Goal: Information Seeking & Learning: Learn about a topic

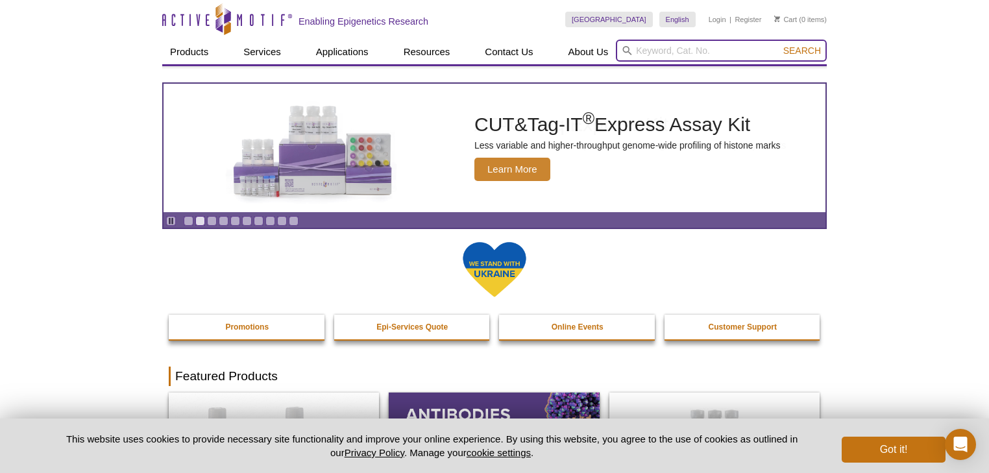
click at [649, 45] on input "search" at bounding box center [721, 51] width 211 height 22
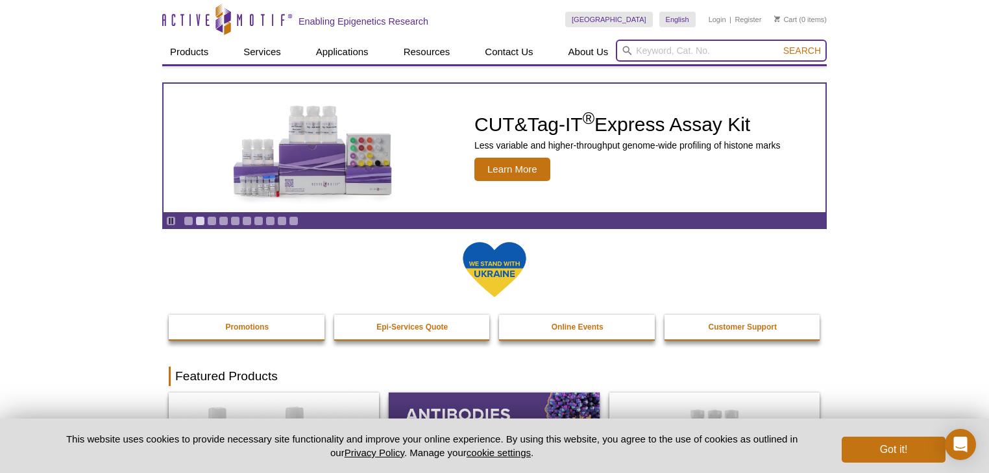
paste input "41396"
type input "41396"
click at [779, 45] on button "Search" at bounding box center [801, 51] width 45 height 12
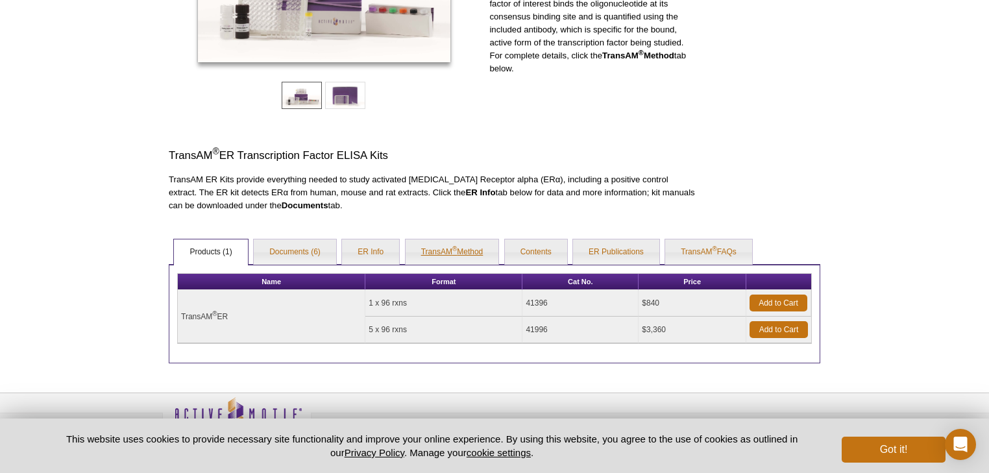
scroll to position [291, 0]
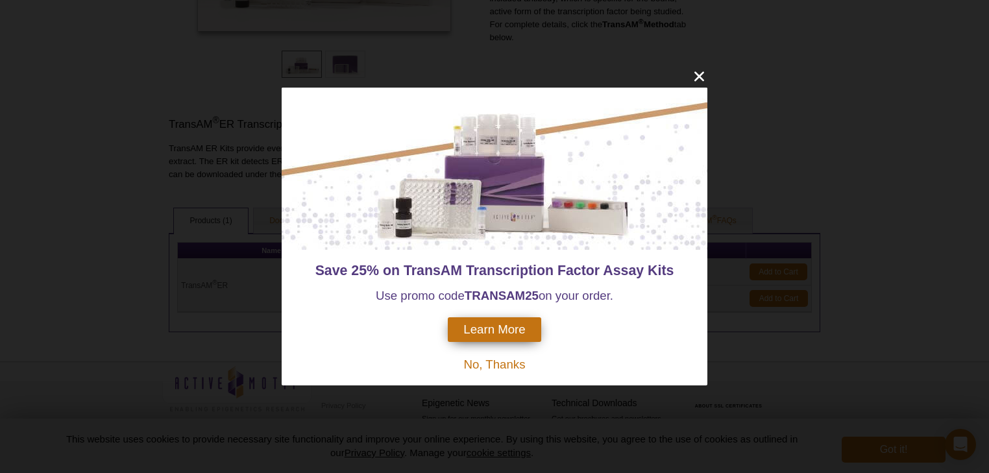
click at [311, 221] on div at bounding box center [495, 169] width 426 height 162
click at [697, 75] on icon "close" at bounding box center [699, 77] width 10 height 10
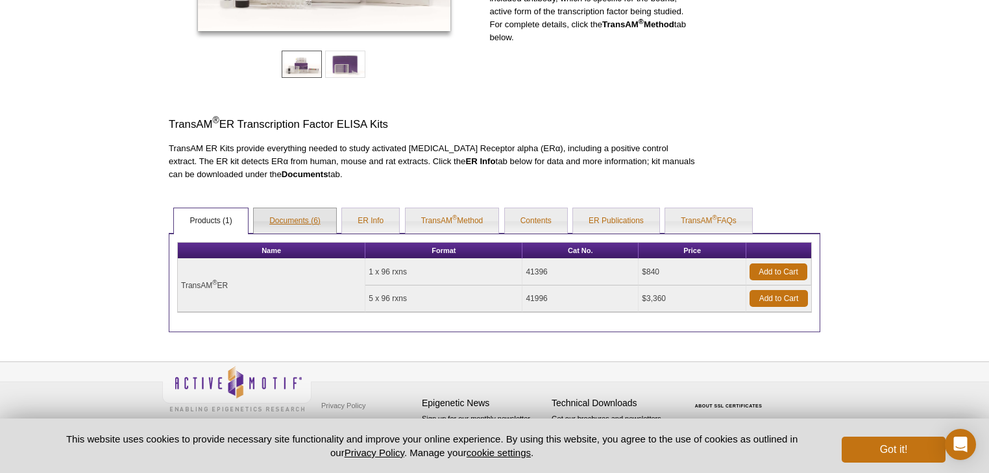
click at [280, 225] on link "Documents (6)" at bounding box center [295, 221] width 82 height 26
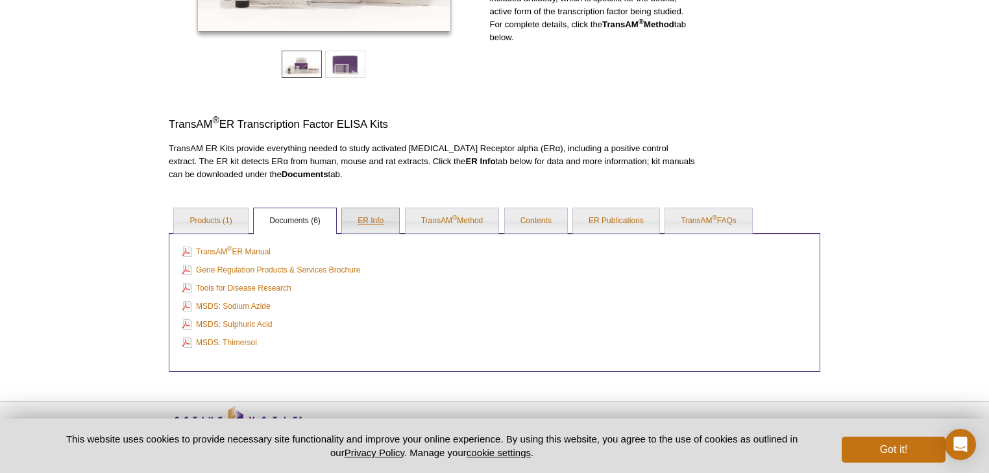
click at [382, 223] on link "ER Info" at bounding box center [370, 221] width 57 height 26
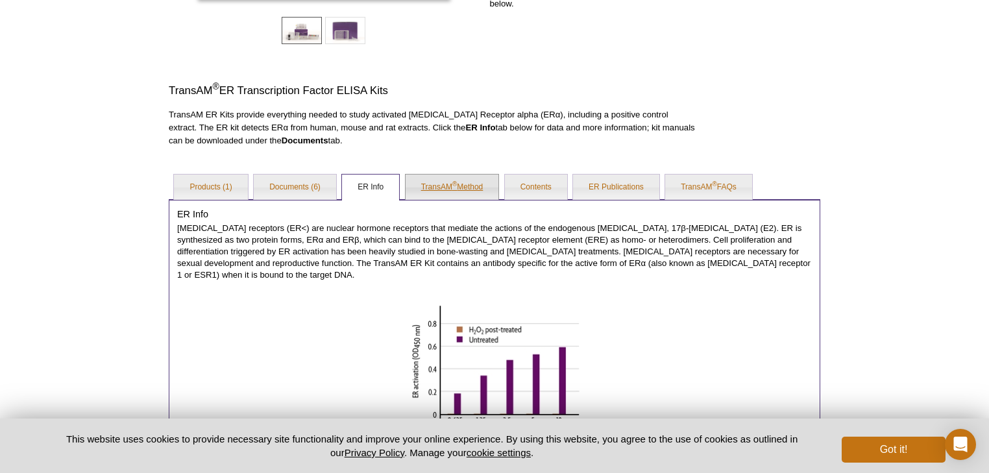
scroll to position [343, 0]
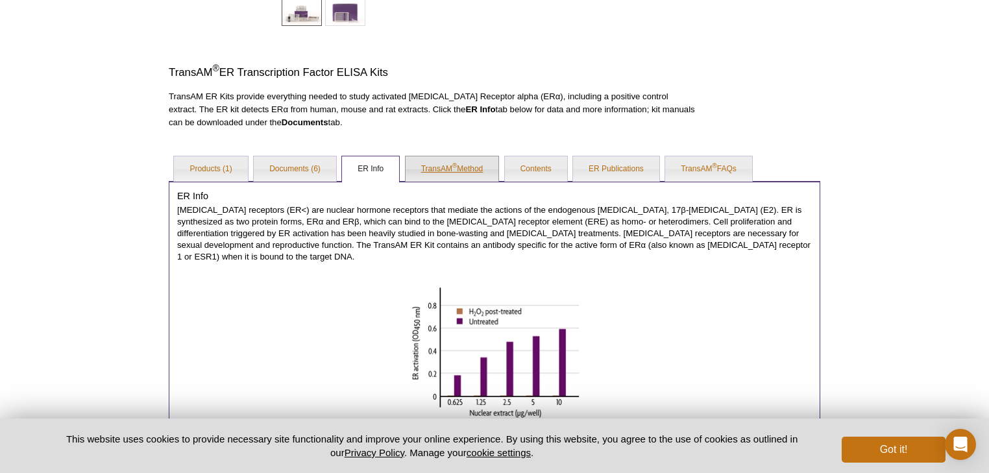
click at [438, 174] on link "TransAM ® Method" at bounding box center [452, 169] width 93 height 26
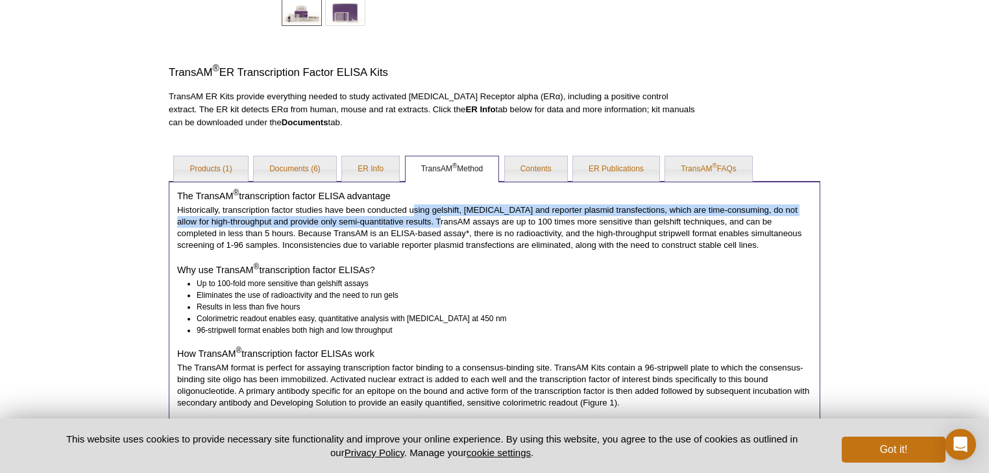
drag, startPoint x: 415, startPoint y: 208, endPoint x: 415, endPoint y: 220, distance: 12.3
click at [415, 220] on p "Historically, transcription factor studies have been conducted using gelshift, …" at bounding box center [494, 227] width 635 height 47
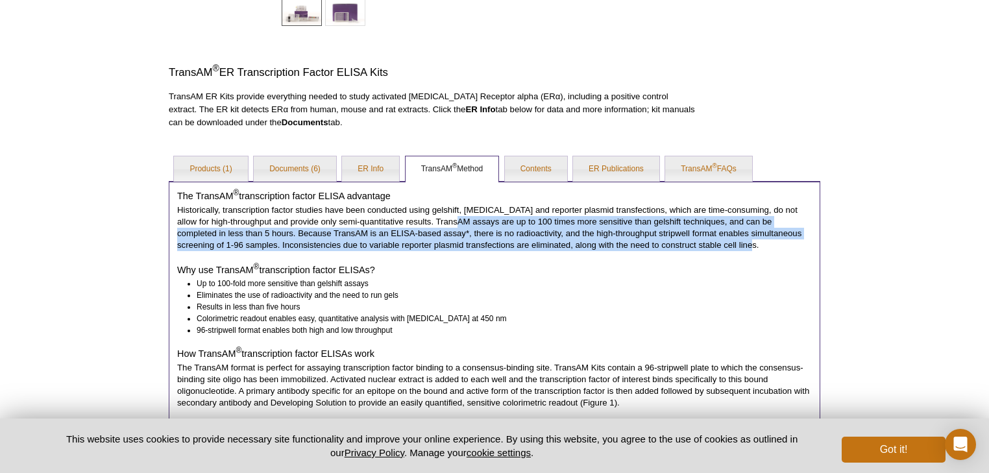
drag, startPoint x: 433, startPoint y: 221, endPoint x: 727, endPoint y: 249, distance: 295.3
click at [727, 249] on p "Historically, transcription factor studies have been conducted using gelshift, …" at bounding box center [494, 227] width 635 height 47
click at [720, 249] on p "Historically, transcription factor studies have been conducted using gelshift, …" at bounding box center [494, 227] width 635 height 47
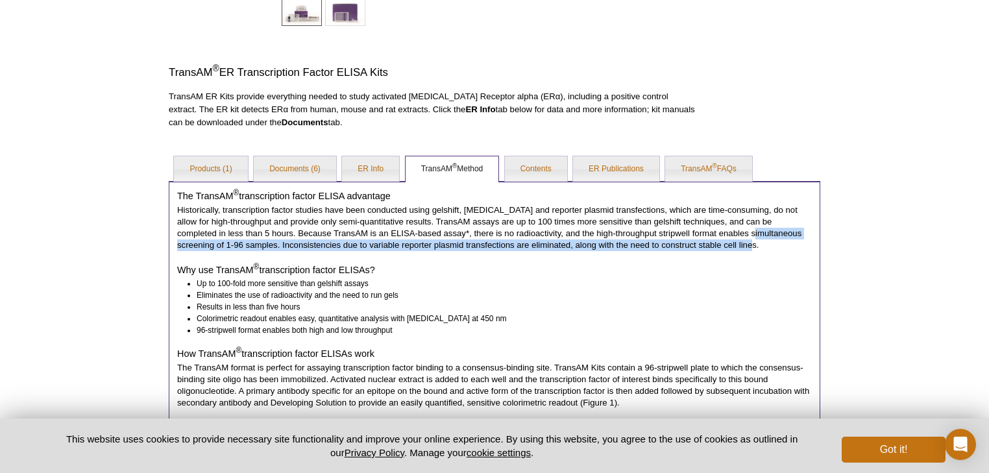
drag, startPoint x: 694, startPoint y: 241, endPoint x: 694, endPoint y: 227, distance: 13.6
click at [694, 227] on p "Historically, transcription factor studies have been conducted using gelshift, …" at bounding box center [494, 227] width 635 height 47
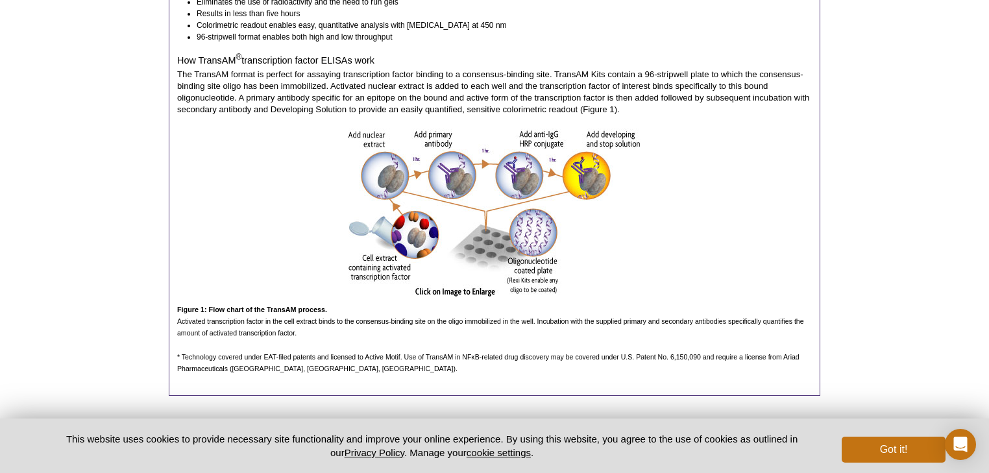
scroll to position [654, 0]
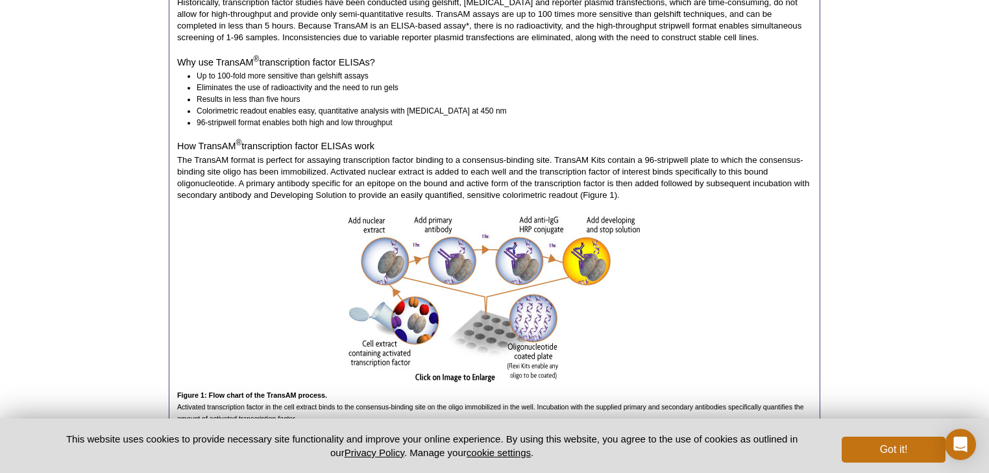
click at [504, 119] on li "96-stripwell format enables both high and low throughput" at bounding box center [498, 123] width 603 height 12
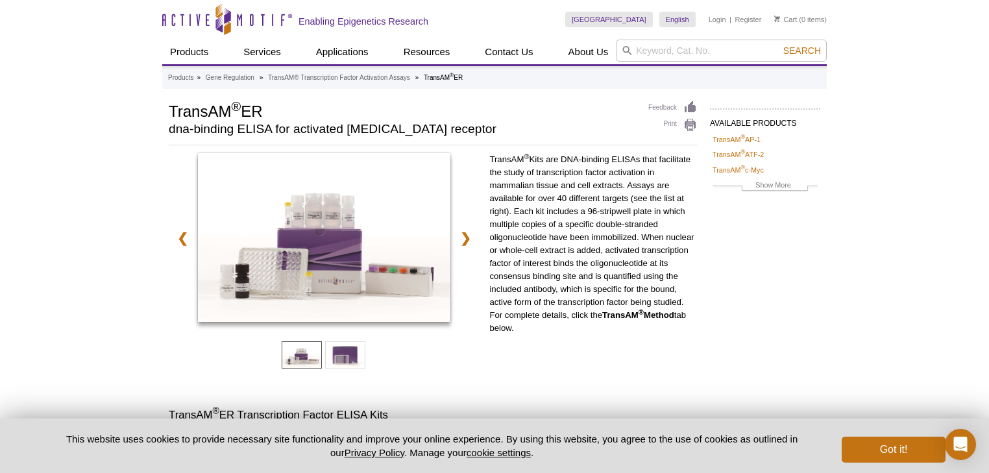
scroll to position [0, 0]
drag, startPoint x: 295, startPoint y: 130, endPoint x: 452, endPoint y: 128, distance: 156.4
click at [452, 128] on h2 "dna-binding ELISA for activated estrogen receptor" at bounding box center [402, 129] width 467 height 12
copy h2 "activated estrogen receptor"
drag, startPoint x: 504, startPoint y: 171, endPoint x: 646, endPoint y: 173, distance: 142.1
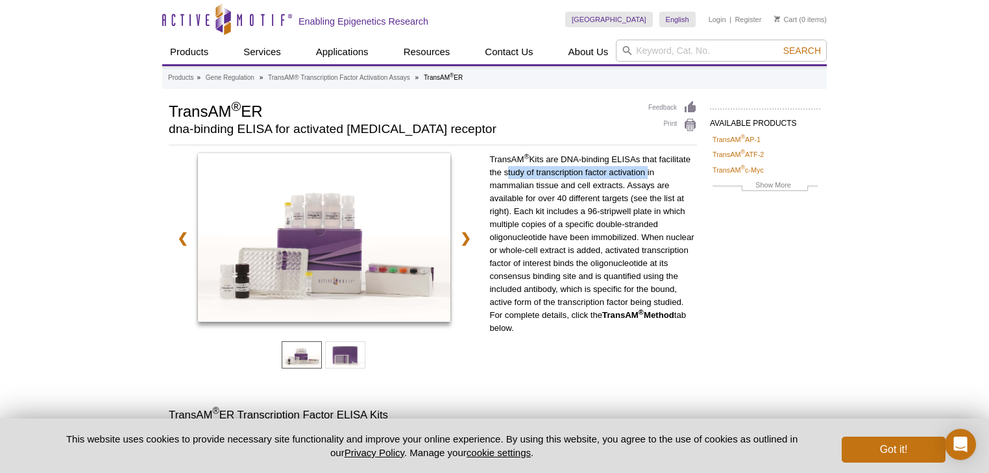
click at [646, 173] on p "TransAM ® Kits are DNA-binding ELISAs that facilitate the study of transcriptio…" at bounding box center [593, 244] width 208 height 182
click at [644, 317] on strong "TransAM ® Method" at bounding box center [638, 315] width 72 height 10
click at [644, 314] on sup "®" at bounding box center [640, 312] width 5 height 8
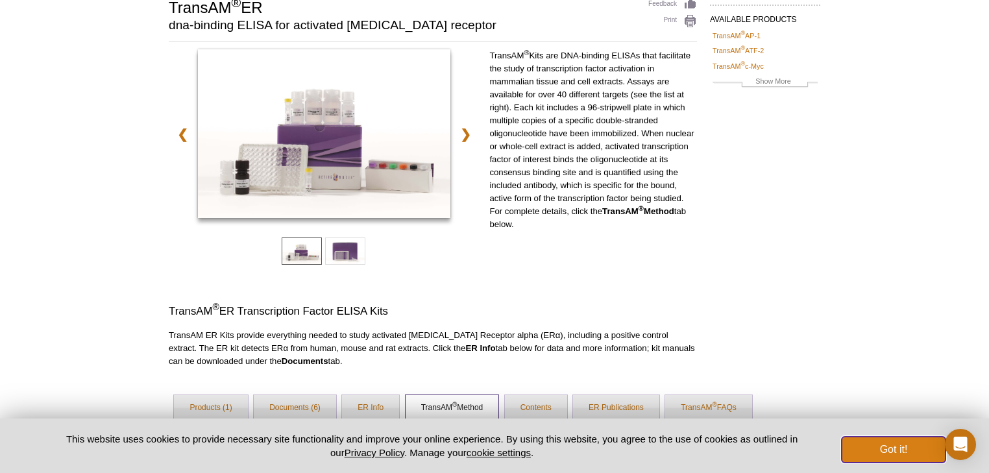
click at [904, 437] on button "Got it!" at bounding box center [894, 450] width 104 height 26
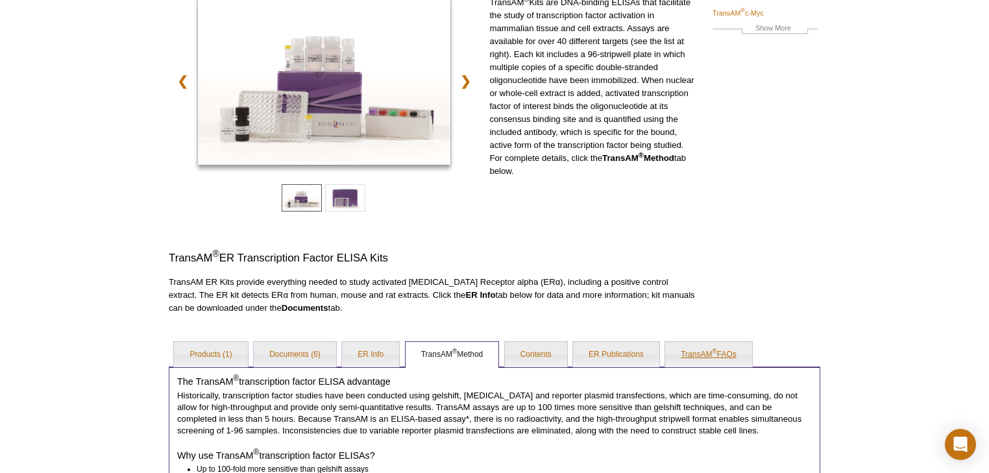
scroll to position [208, 0]
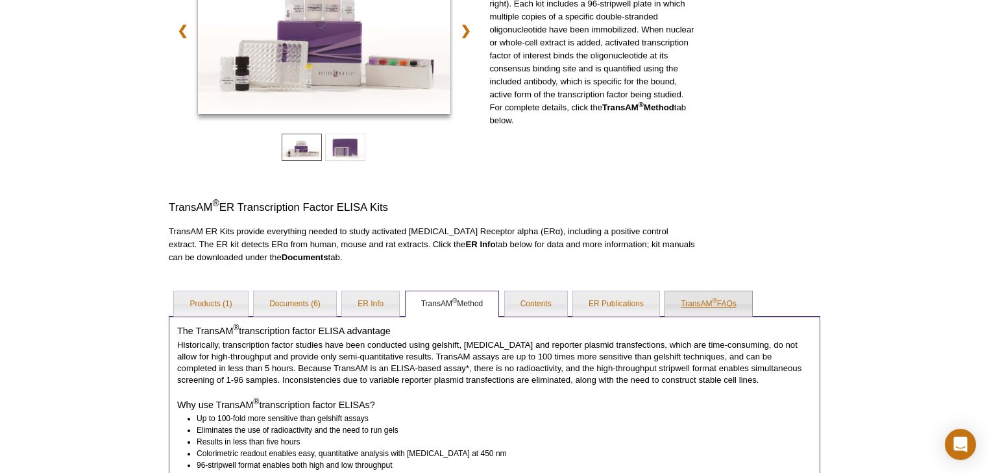
click at [698, 310] on link "TransAM ® FAQs" at bounding box center [708, 304] width 87 height 26
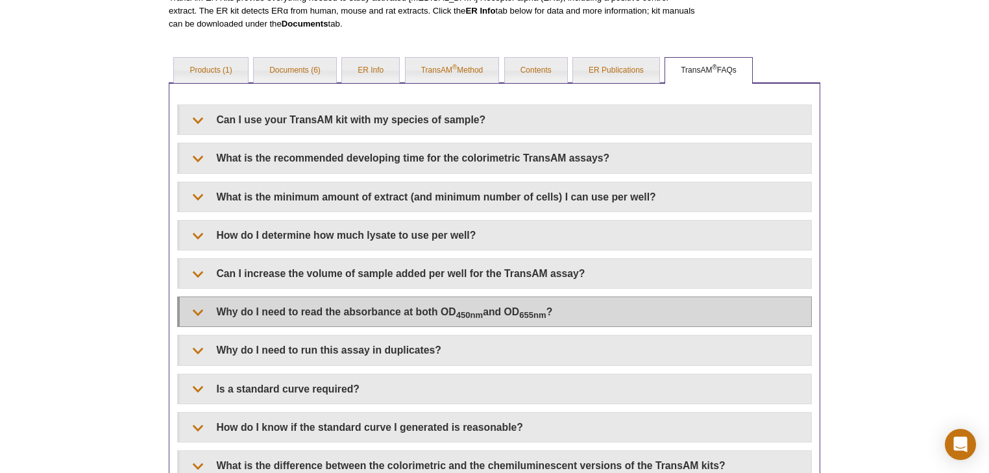
scroll to position [467, 0]
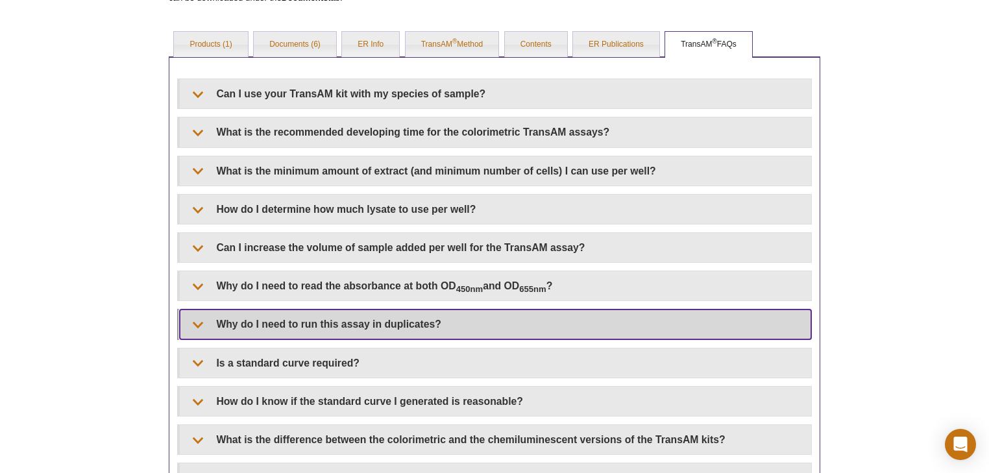
click at [395, 325] on summary "Why do I need to run this assay in duplicates?" at bounding box center [495, 324] width 631 height 29
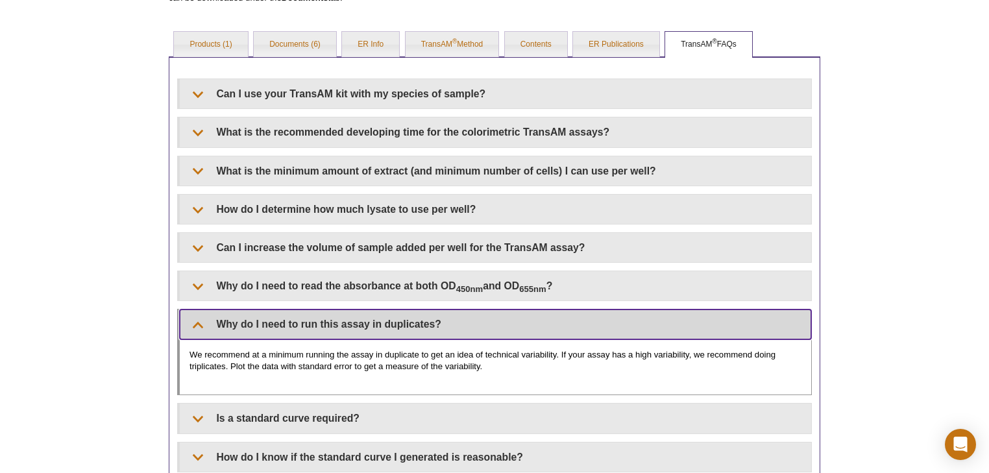
click at [395, 325] on summary "Why do I need to run this assay in duplicates?" at bounding box center [495, 324] width 631 height 29
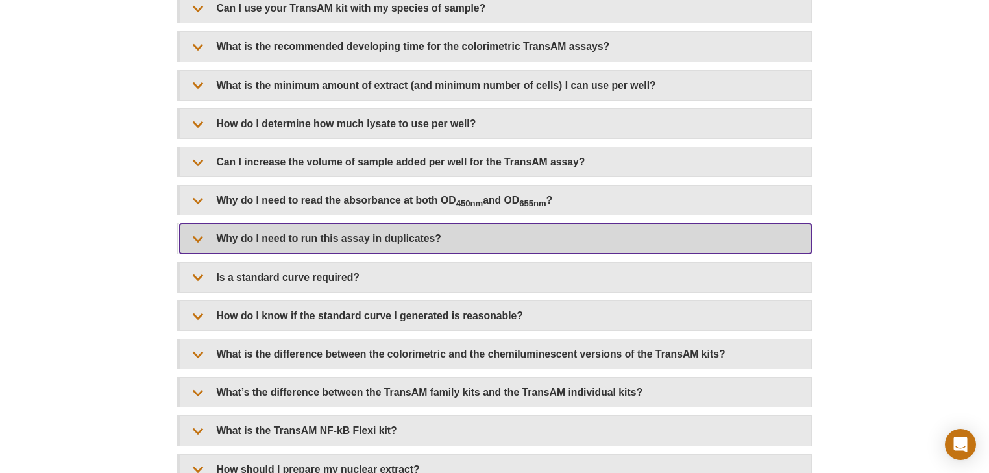
scroll to position [571, 0]
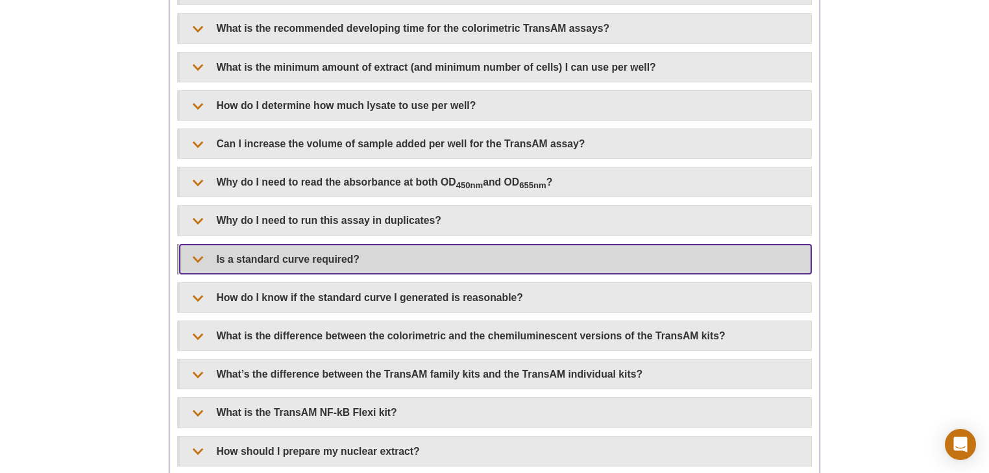
click at [335, 263] on summary "Is a standard curve required?" at bounding box center [495, 259] width 631 height 29
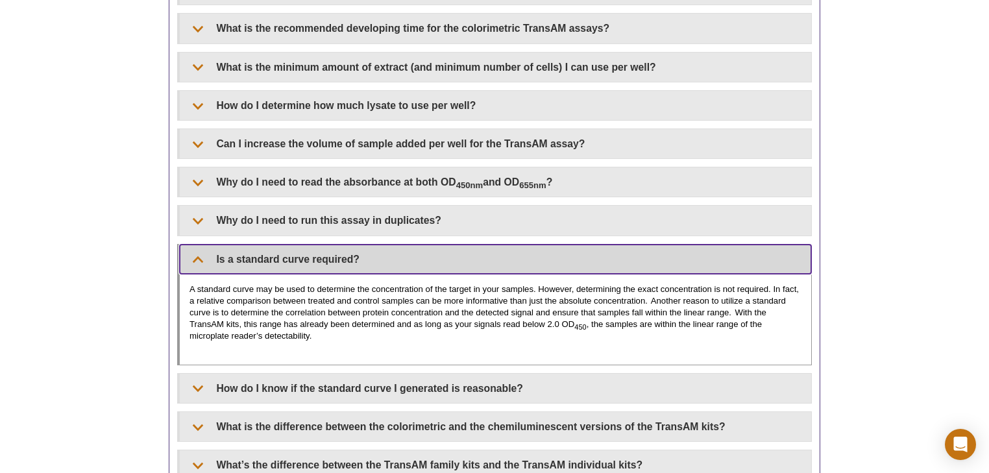
click at [335, 263] on summary "Is a standard curve required?" at bounding box center [495, 259] width 631 height 29
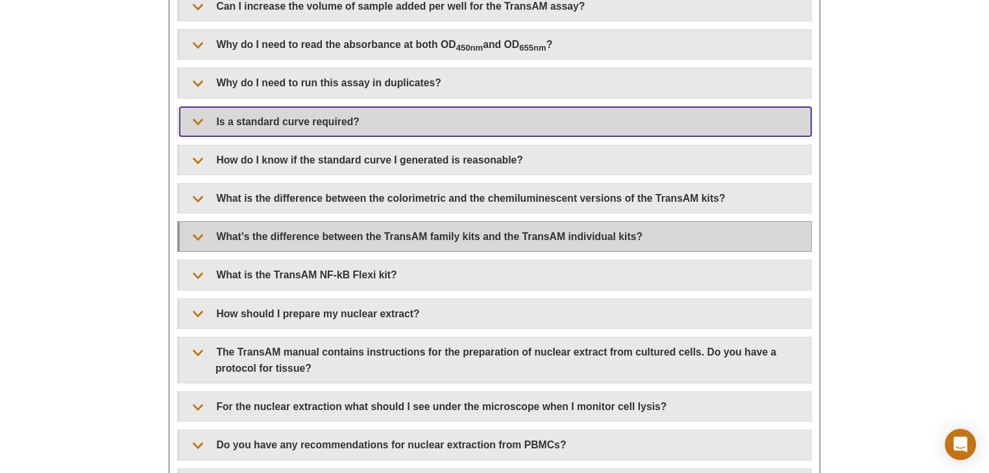
scroll to position [727, 0]
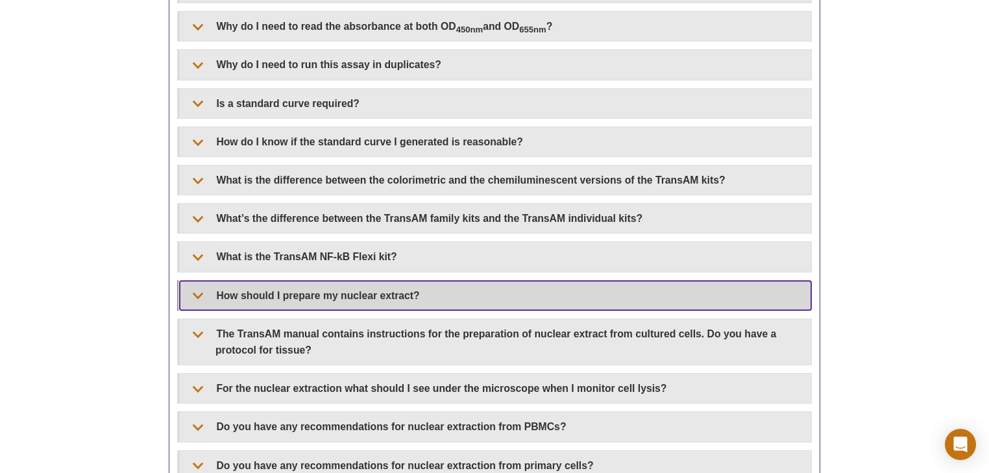
click at [312, 289] on summary "How should I prepare my nuclear extract?" at bounding box center [495, 295] width 631 height 29
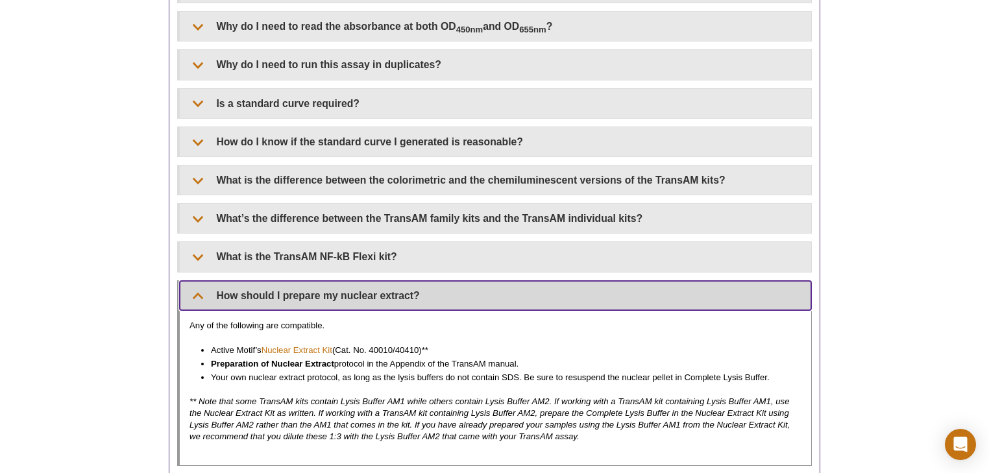
click at [312, 289] on summary "How should I prepare my nuclear extract?" at bounding box center [495, 295] width 631 height 29
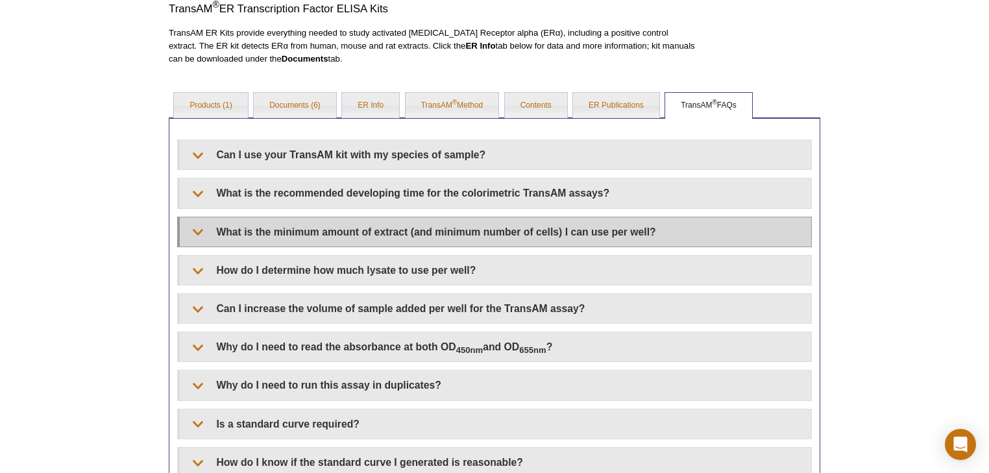
scroll to position [311, 0]
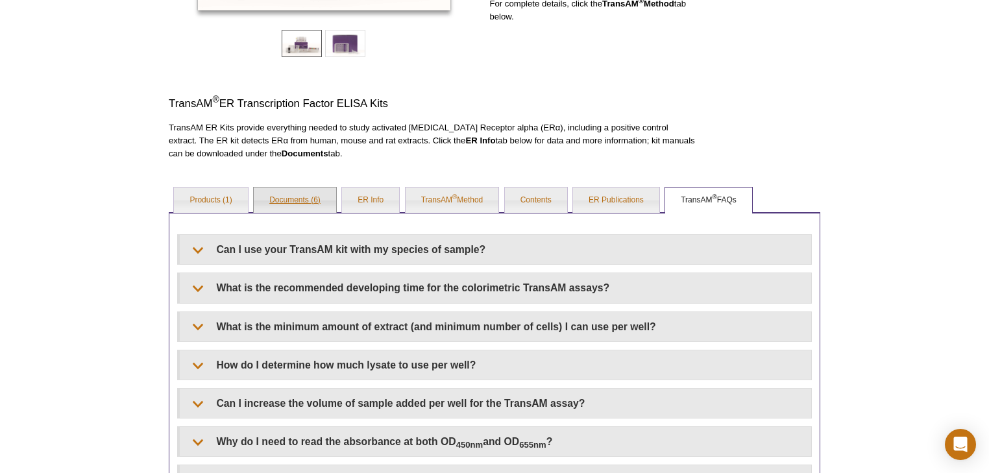
click at [283, 204] on link "Documents (6)" at bounding box center [295, 201] width 82 height 26
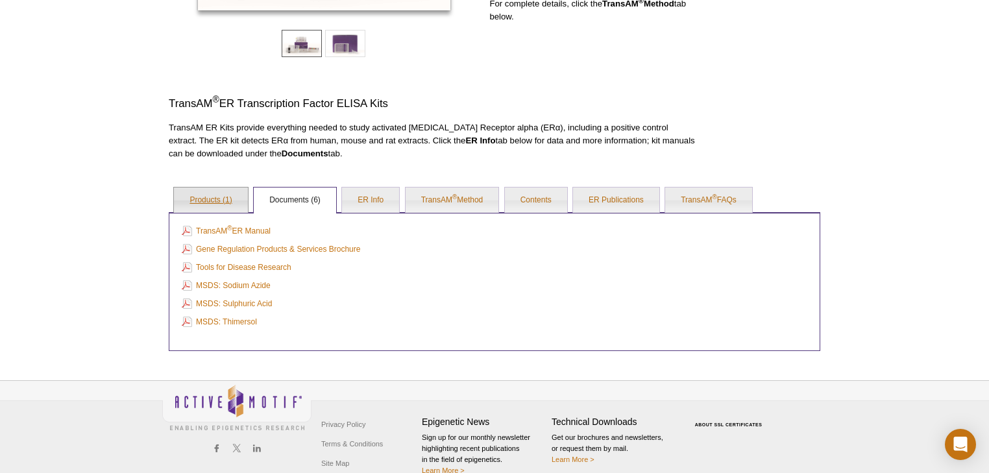
click at [204, 204] on link "Products (1)" at bounding box center [210, 201] width 73 height 26
